Goal: Task Accomplishment & Management: Manage account settings

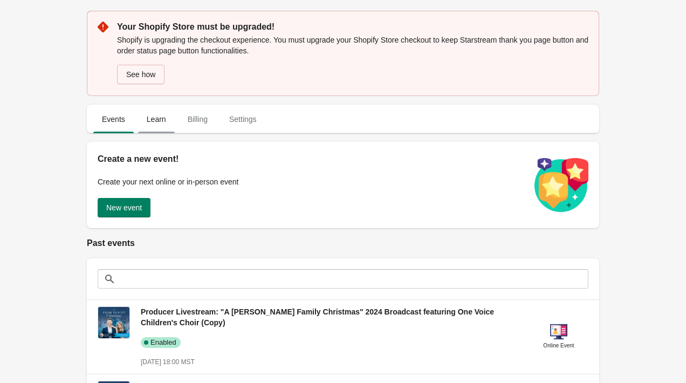
click at [151, 122] on span "Learn" at bounding box center [156, 118] width 37 height 19
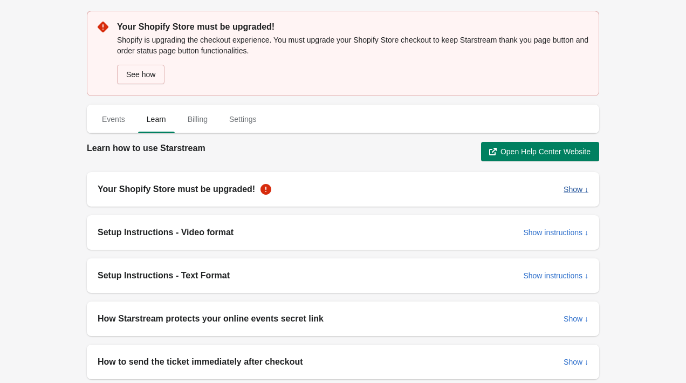
click at [569, 186] on span "Show ↓" at bounding box center [575, 189] width 25 height 9
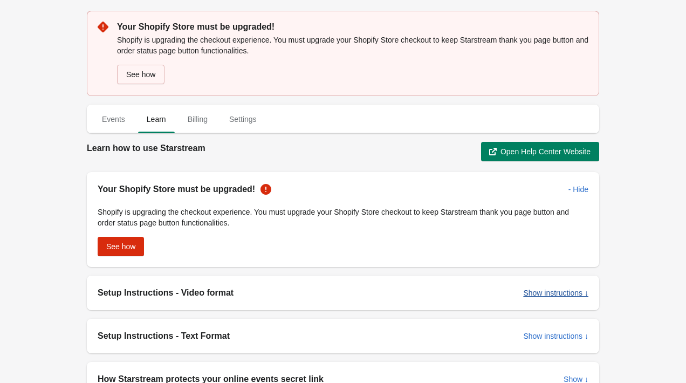
click at [546, 292] on span "Show instructions ↓" at bounding box center [555, 292] width 65 height 9
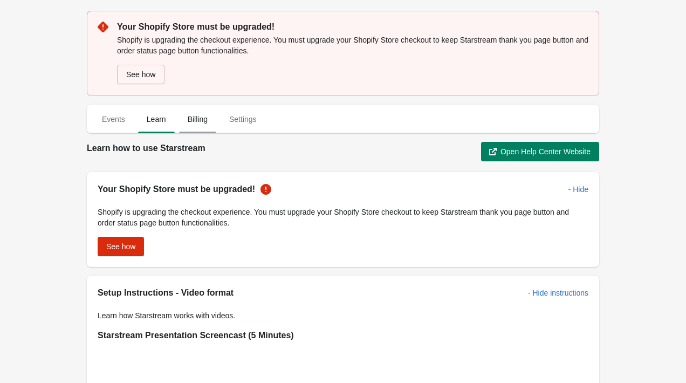
click at [197, 118] on span "Billing" at bounding box center [197, 118] width 37 height 19
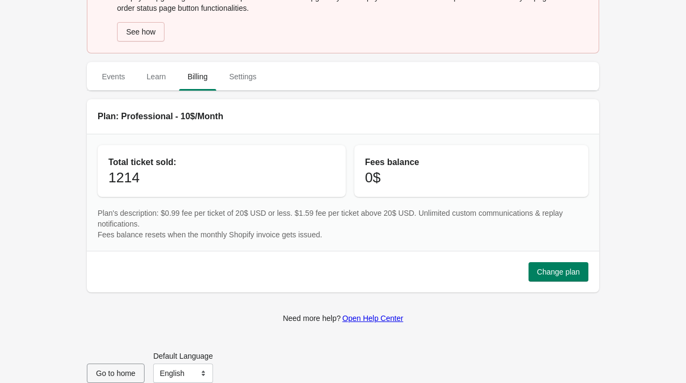
scroll to position [49, 0]
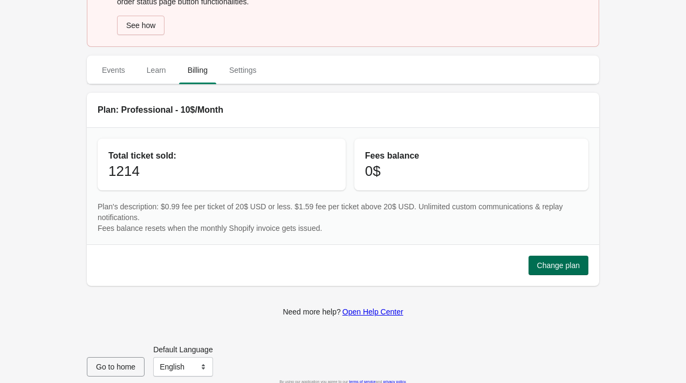
click at [541, 265] on span "Change plan" at bounding box center [558, 265] width 43 height 9
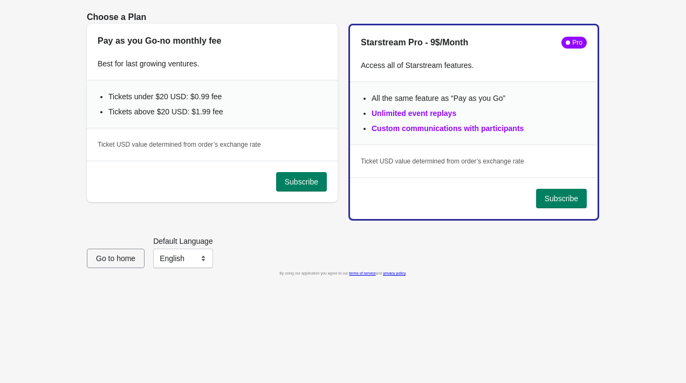
click at [102, 258] on span "Go to home" at bounding box center [115, 258] width 39 height 9
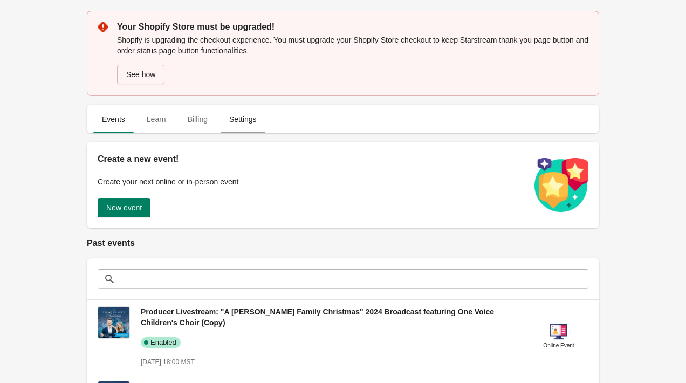
click at [252, 119] on span "Settings" at bounding box center [242, 118] width 45 height 19
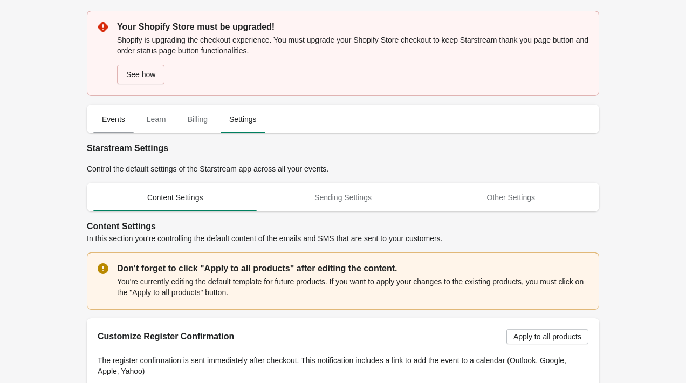
click at [116, 127] on span "Events" at bounding box center [113, 118] width 40 height 19
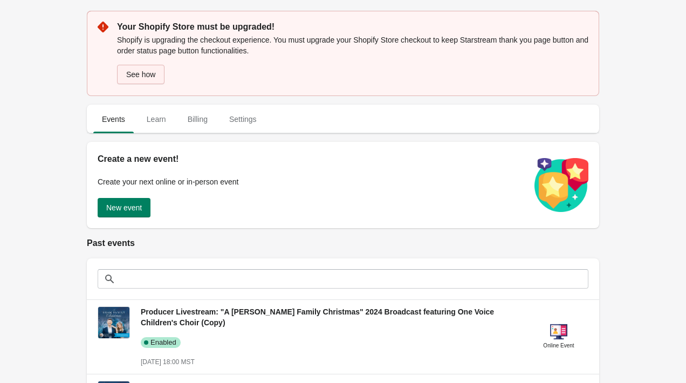
click at [158, 73] on button "See how" at bounding box center [140, 74] width 47 height 19
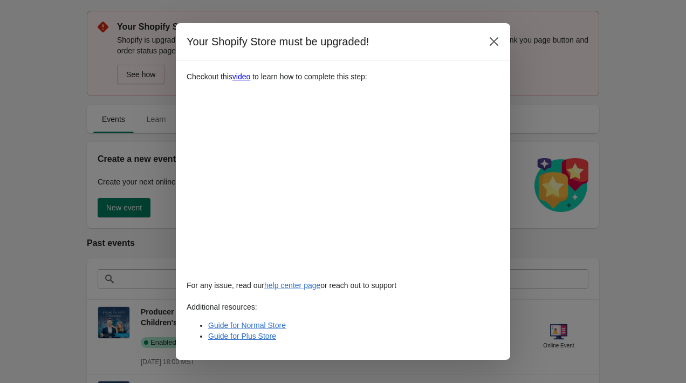
click at [72, 152] on div at bounding box center [343, 191] width 686 height 383
